Goal: Find specific page/section: Find specific page/section

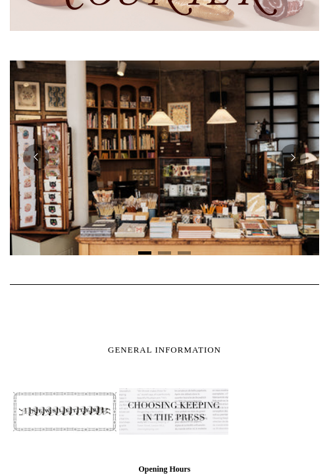
scroll to position [519, 0]
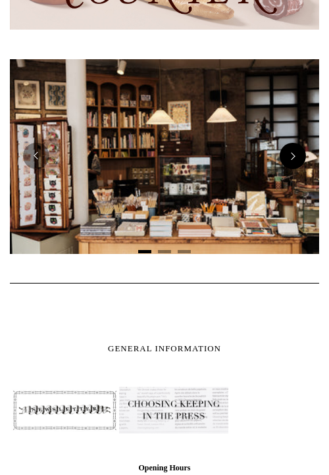
click at [296, 157] on button "Next" at bounding box center [293, 156] width 26 height 26
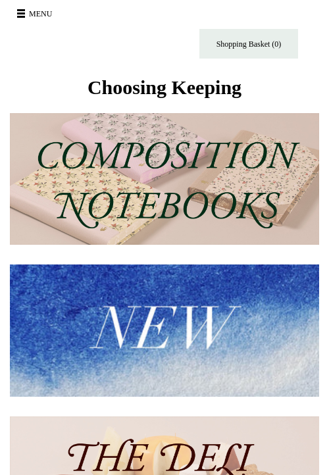
scroll to position [0, 0]
click at [33, 16] on button "Menu" at bounding box center [36, 13] width 47 height 21
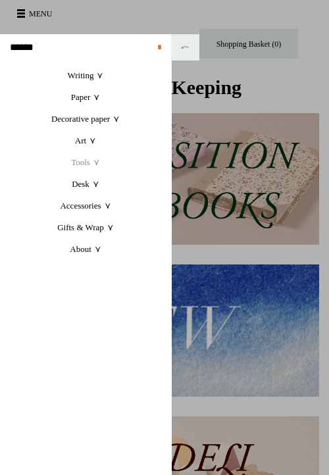
scroll to position [0, 309]
click at [85, 94] on link "Paper +" at bounding box center [85, 97] width 171 height 22
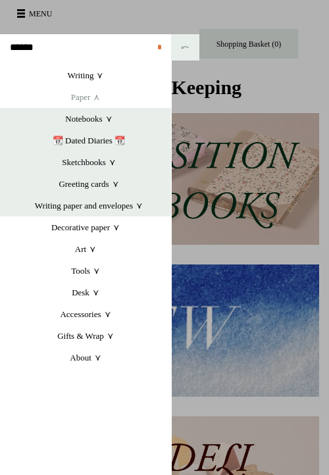
click at [85, 94] on link "Paper +" at bounding box center [85, 97] width 171 height 22
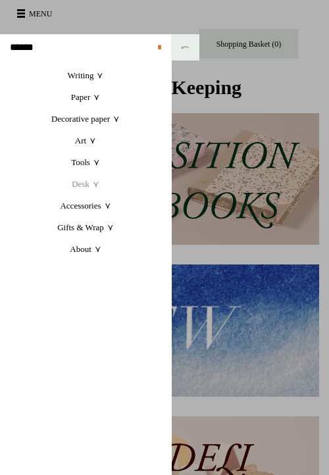
scroll to position [0, 619]
click at [82, 184] on link "Desk +" at bounding box center [85, 184] width 171 height 22
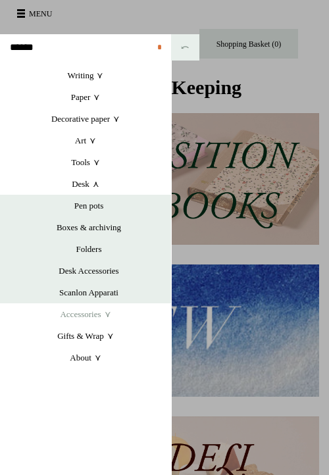
scroll to position [0, 108]
click at [80, 315] on link "Accessories +" at bounding box center [85, 315] width 171 height 22
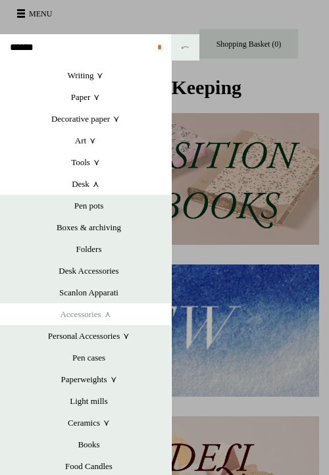
scroll to position [36, 0]
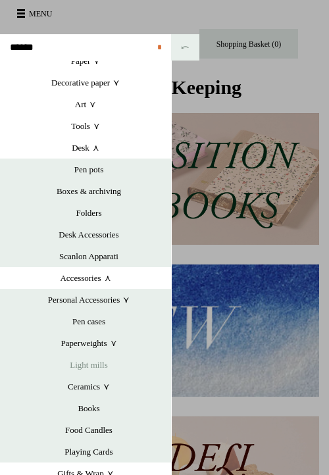
click at [91, 370] on link "Light mills" at bounding box center [89, 365] width 165 height 22
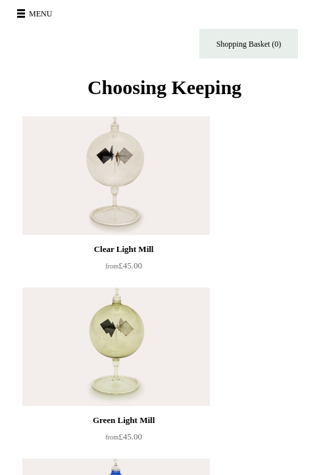
click at [26, 18] on button "Menu" at bounding box center [36, 13] width 47 height 21
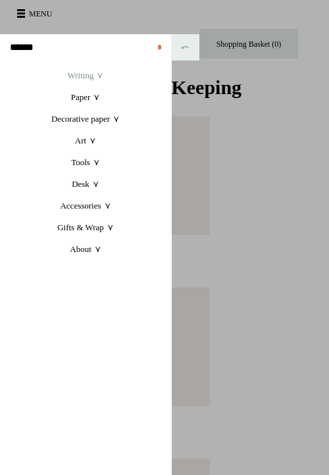
click at [97, 78] on link "Writing +" at bounding box center [85, 76] width 171 height 22
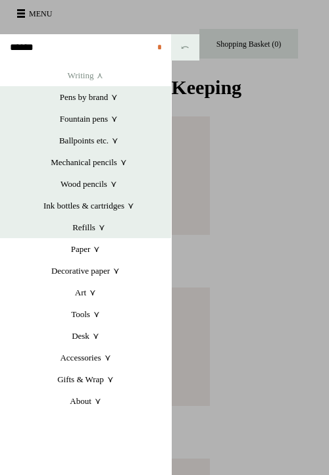
click at [97, 78] on link "Writing +" at bounding box center [85, 76] width 171 height 22
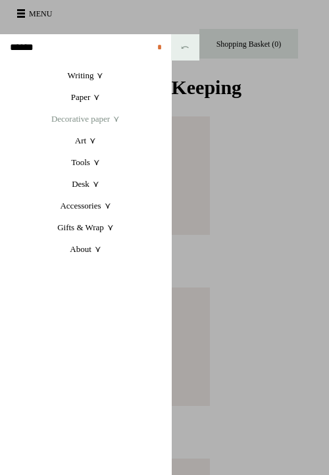
click at [94, 124] on link "Decorative paper +" at bounding box center [85, 119] width 171 height 22
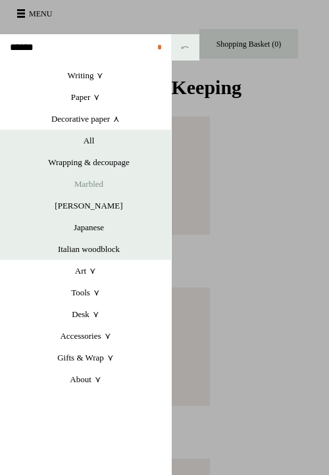
click at [87, 181] on link "Marbled" at bounding box center [89, 184] width 165 height 22
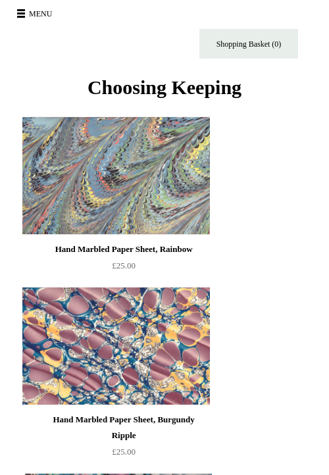
click at [28, 10] on button "Menu" at bounding box center [36, 13] width 47 height 21
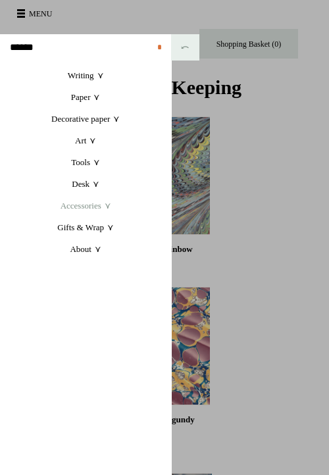
click at [92, 203] on link "Accessories +" at bounding box center [85, 206] width 171 height 22
